Goal: Task Accomplishment & Management: Complete application form

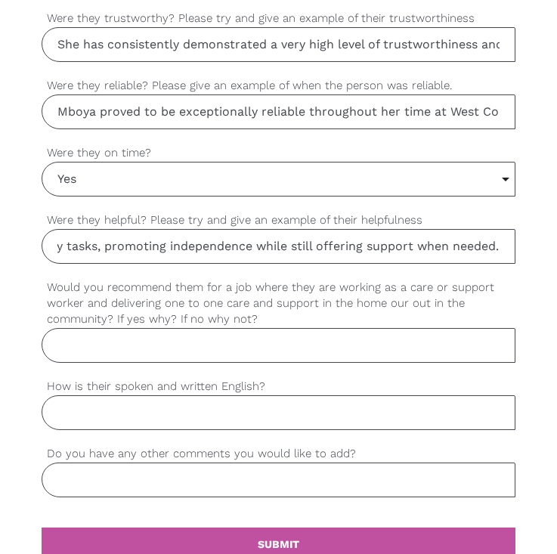
scroll to position [1285, 0]
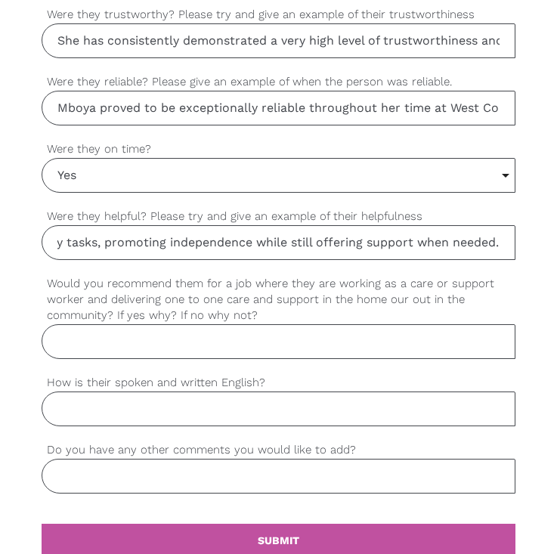
type input "She was always extremely helpful to both clients and her colleagues. She regula…"
click at [98, 346] on input "Would you recommend them for a job where they are working as a care or support …" at bounding box center [278, 341] width 473 height 35
paste input "Yes, I would strongly recommend [PERSON_NAME] for such a role. She is compassio…"
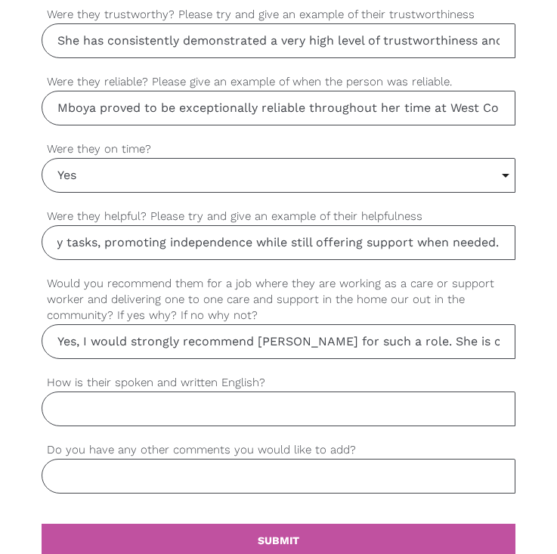
type input "Yes, I would strongly recommend [PERSON_NAME] for such a role. She is compassio…"
click at [94, 418] on input "How is their spoken and written English?" at bounding box center [278, 409] width 473 height 35
paste input "Mboya’s spoken and written English is excellent. She communicates clearly and p…"
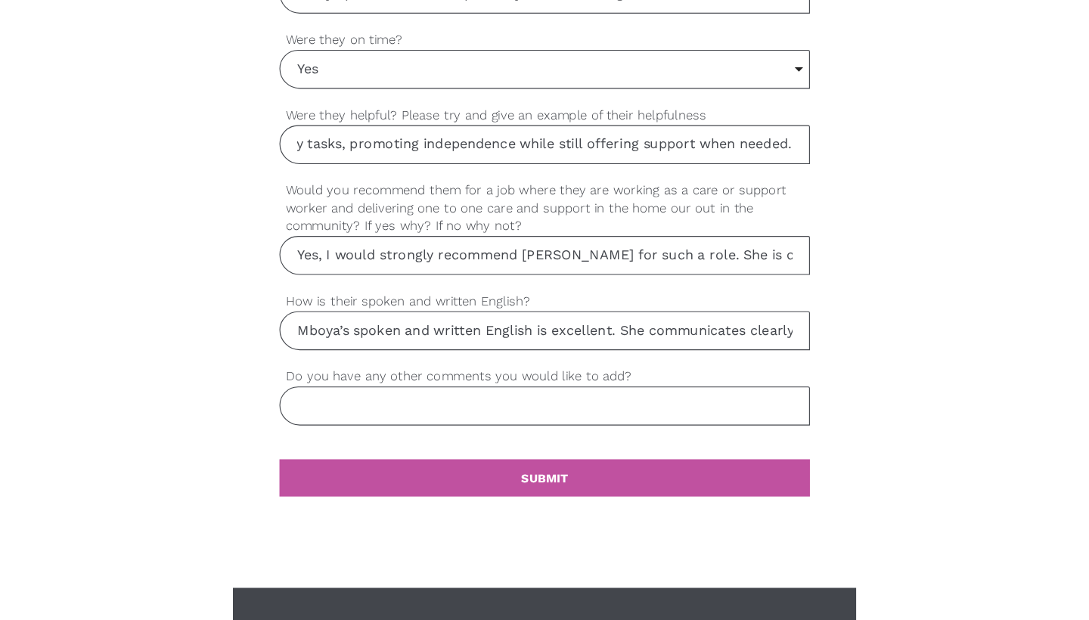
scroll to position [1407, 0]
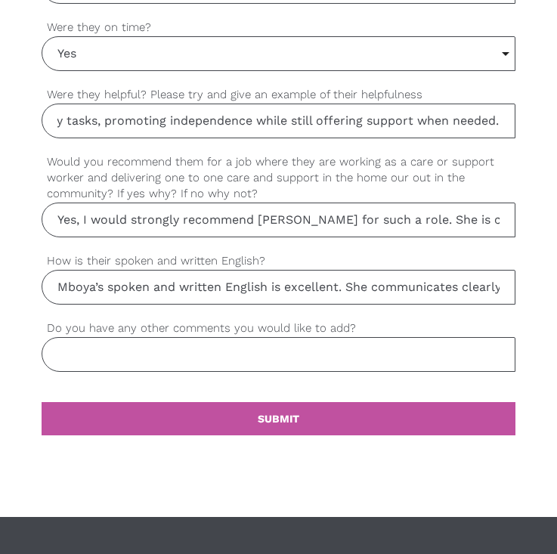
type input "Mboya’s spoken and written English is excellent. She communicates clearly and p…"
click at [106, 361] on input "Do you have any other comments you would like to add?" at bounding box center [278, 354] width 473 height 35
paste input "[PERSON_NAME] is a dedicated and compassionate Disability Support Worker who co…"
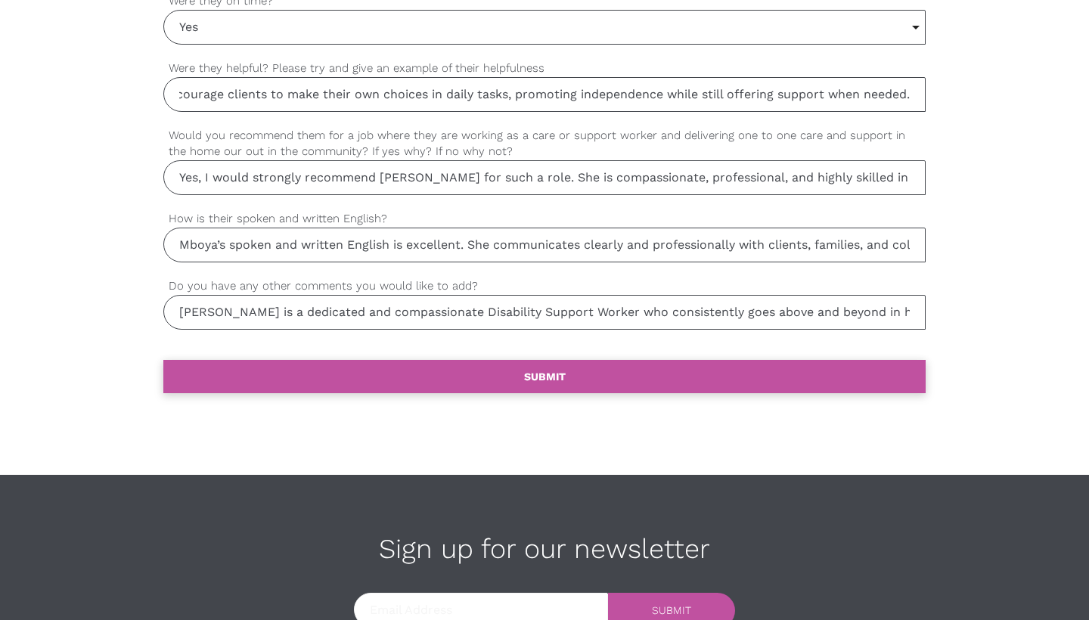
type input "[PERSON_NAME] is a dedicated and compassionate Disability Support Worker who co…"
click at [557, 374] on link "settings SUBMIT" at bounding box center [544, 376] width 762 height 33
